Goal: Task Accomplishment & Management: Manage account settings

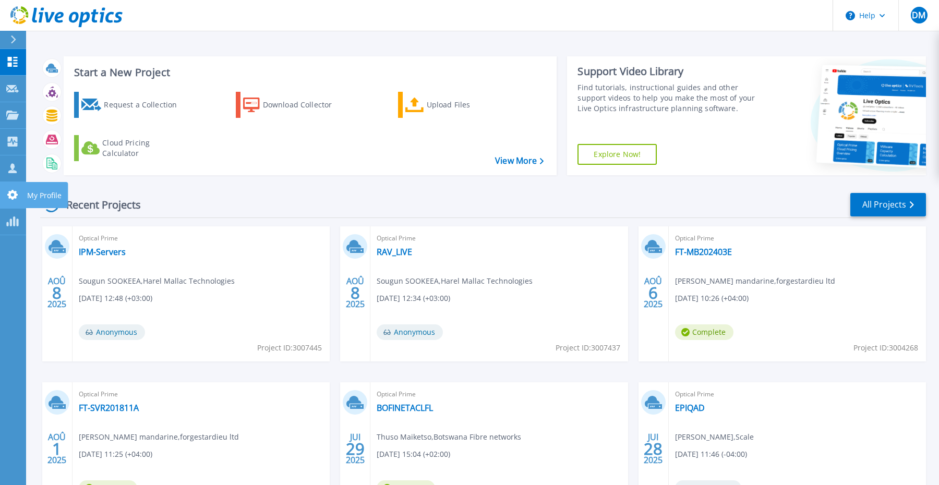
click at [16, 189] on link "My Profile My Profile" at bounding box center [13, 195] width 26 height 27
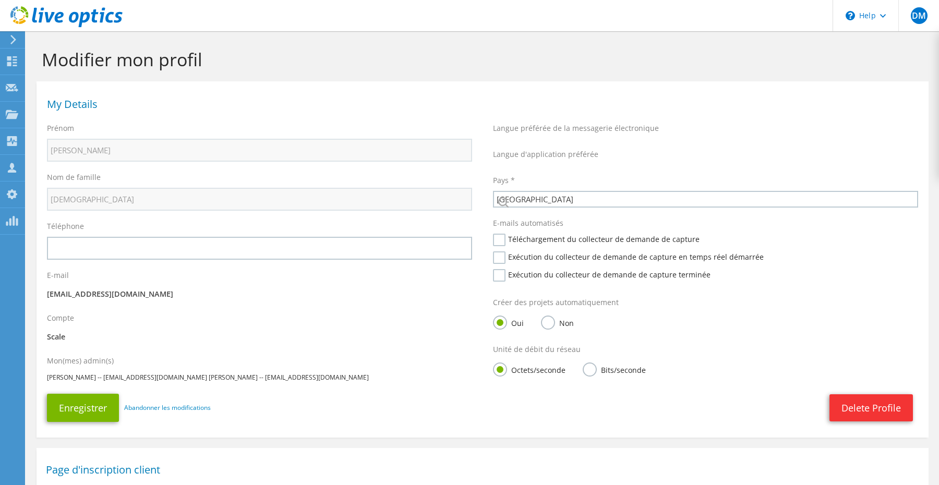
select select "73"
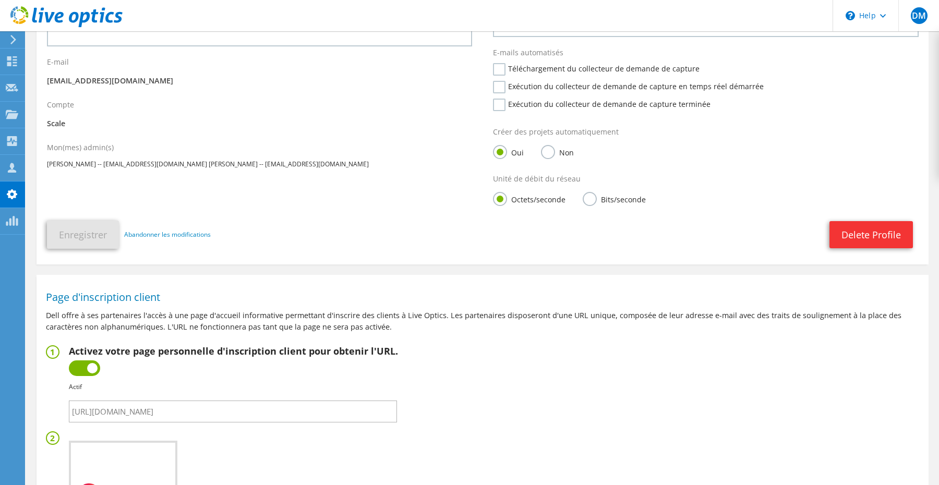
scroll to position [377, 0]
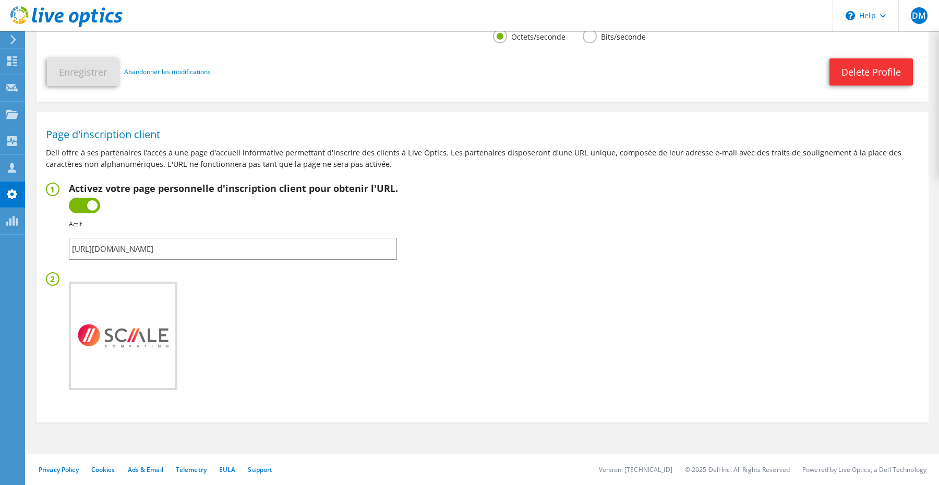
drag, startPoint x: 339, startPoint y: 243, endPoint x: 100, endPoint y: 239, distance: 239.0
click at [100, 239] on input "https://app.liveoptics.com/signup/dmesquita_scalecomputing_com" at bounding box center [233, 249] width 328 height 22
